Goal: Task Accomplishment & Management: Manage account settings

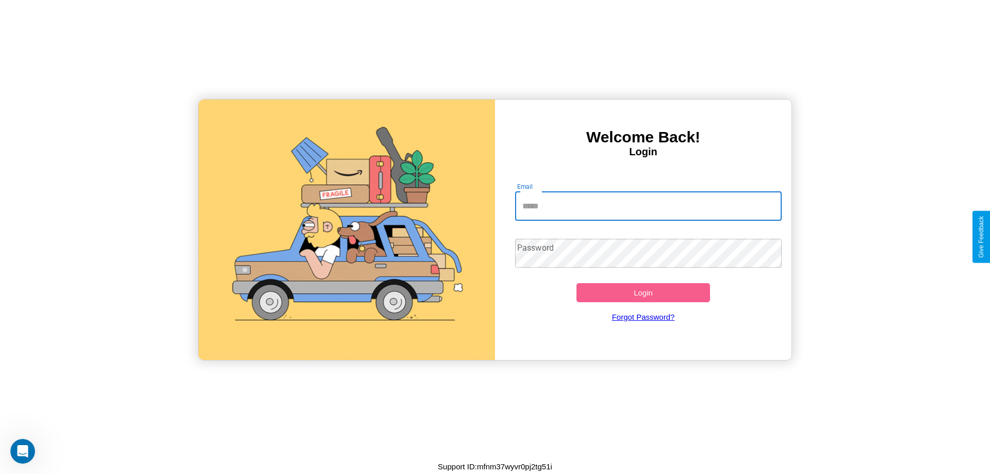
click at [648, 206] on input "Email" at bounding box center [648, 206] width 267 height 29
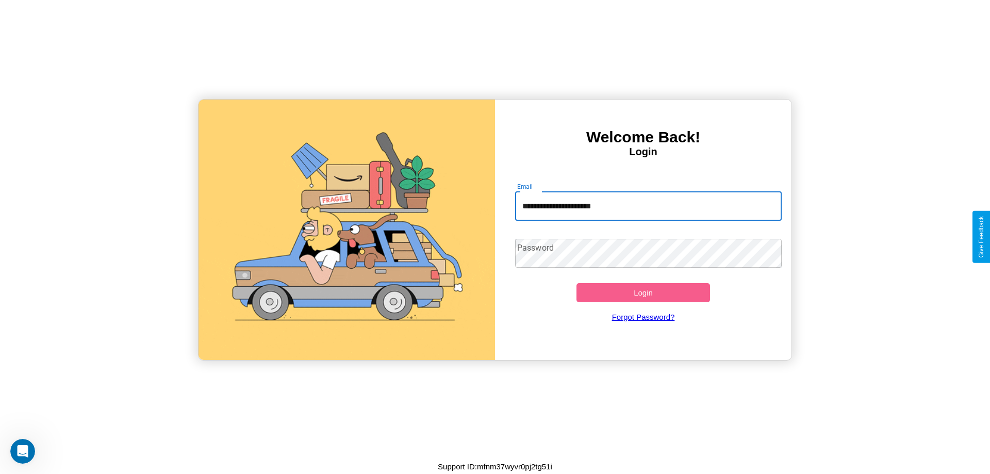
type input "**********"
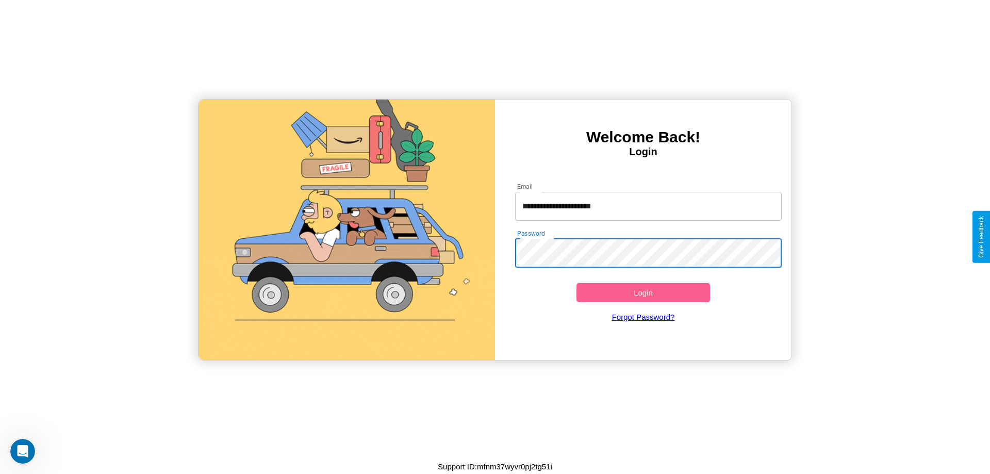
click at [643, 292] on button "Login" at bounding box center [643, 292] width 134 height 19
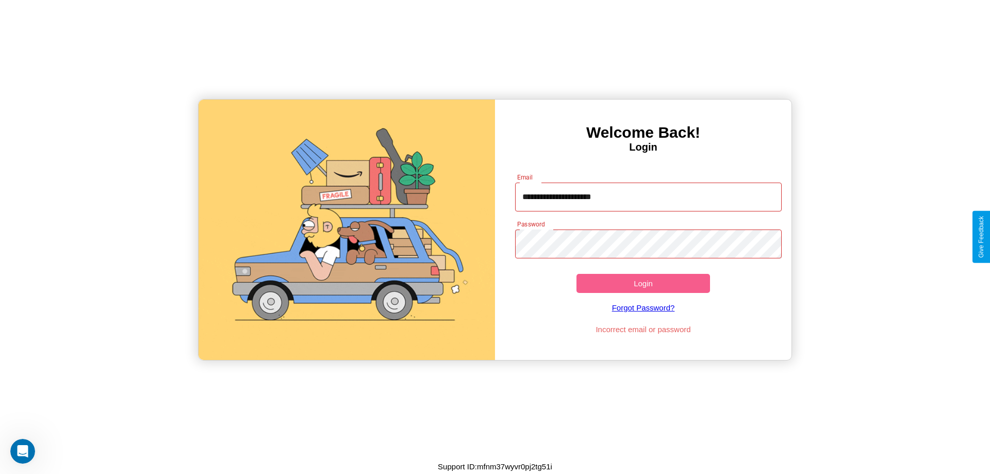
click at [643, 283] on button "Login" at bounding box center [643, 283] width 134 height 19
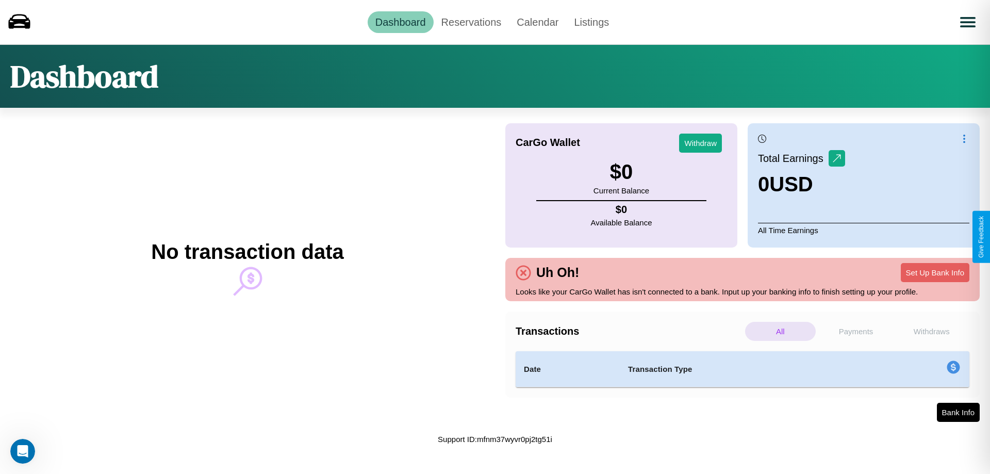
click at [931, 331] on p "Withdraws" at bounding box center [931, 331] width 71 height 19
click at [856, 331] on p "Payments" at bounding box center [856, 331] width 71 height 19
click at [931, 331] on p "Withdraws" at bounding box center [931, 331] width 71 height 19
click at [780, 331] on p "All" at bounding box center [780, 331] width 71 height 19
click at [471, 22] on link "Reservations" at bounding box center [472, 22] width 76 height 22
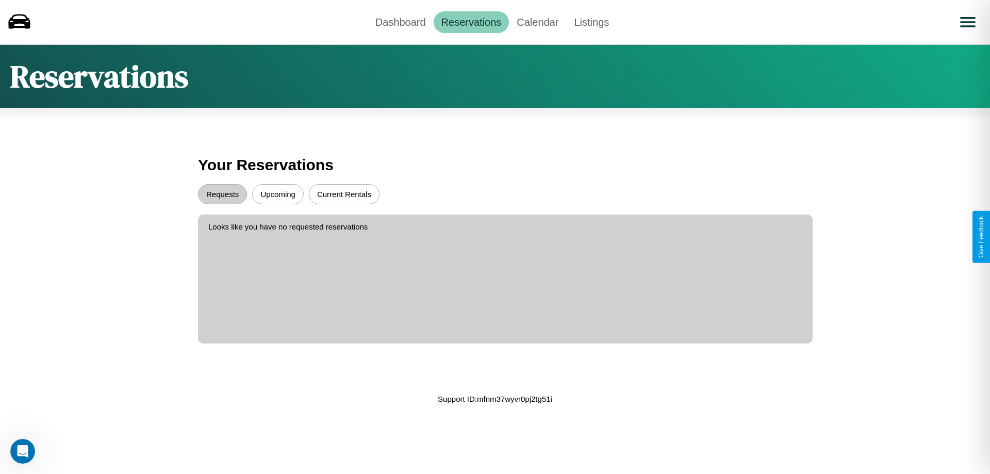
click at [278, 194] on button "Upcoming" at bounding box center [278, 194] width 52 height 20
click at [222, 194] on button "Requests" at bounding box center [222, 194] width 49 height 20
